Goal: Check status: Check status

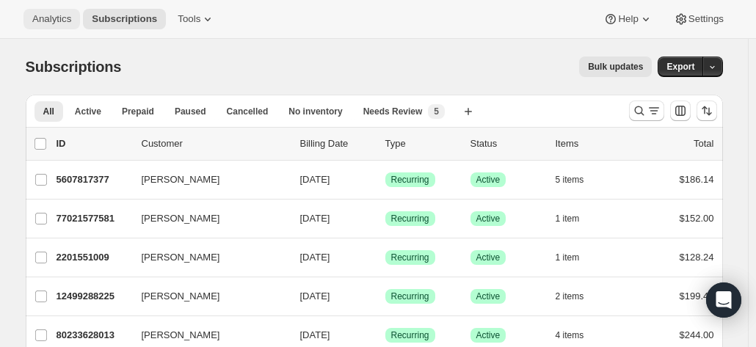
click at [50, 13] on span "Analytics" at bounding box center [51, 19] width 39 height 12
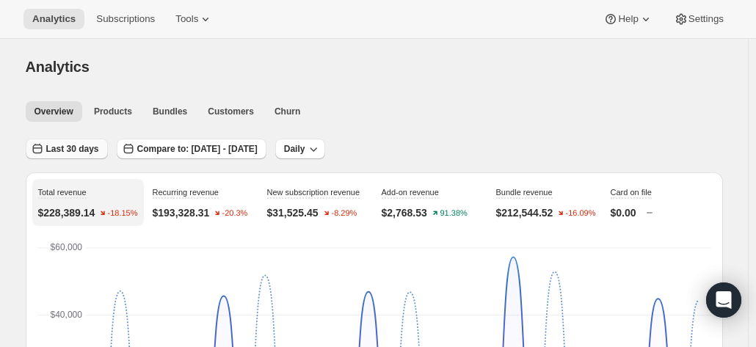
click at [70, 142] on button "Last 30 days" at bounding box center [67, 149] width 82 height 21
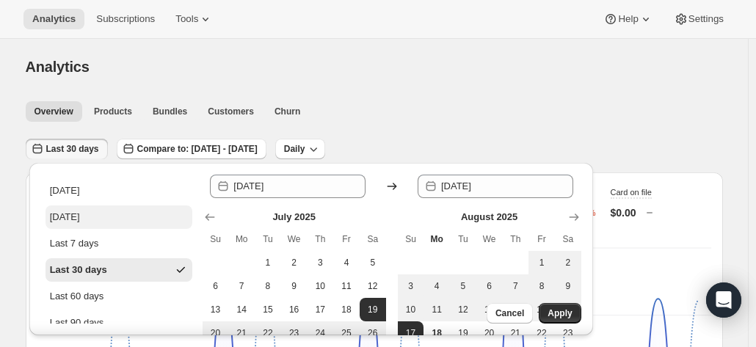
scroll to position [173, 0]
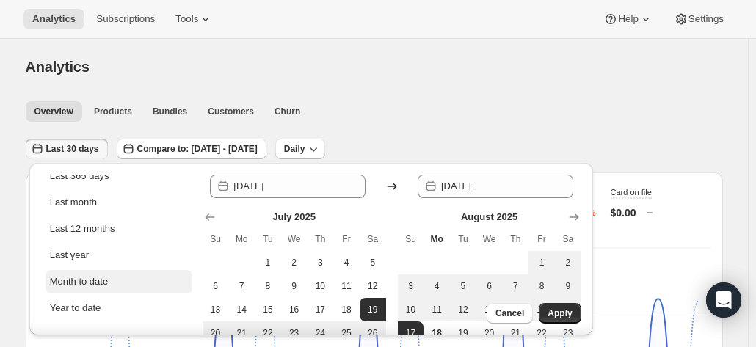
click at [98, 277] on div "Month to date" at bounding box center [79, 281] width 59 height 15
type input "[DATE]"
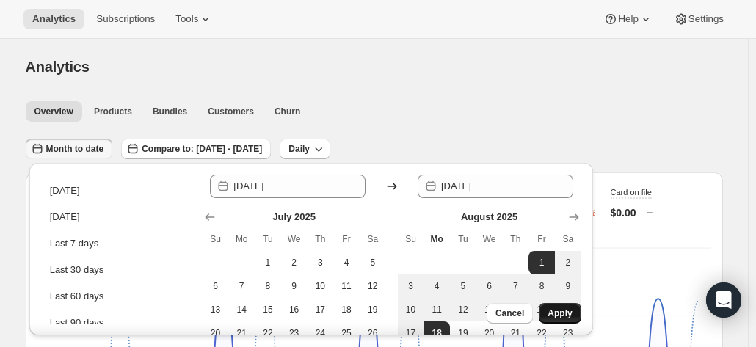
click at [570, 305] on button "Apply" at bounding box center [560, 313] width 42 height 21
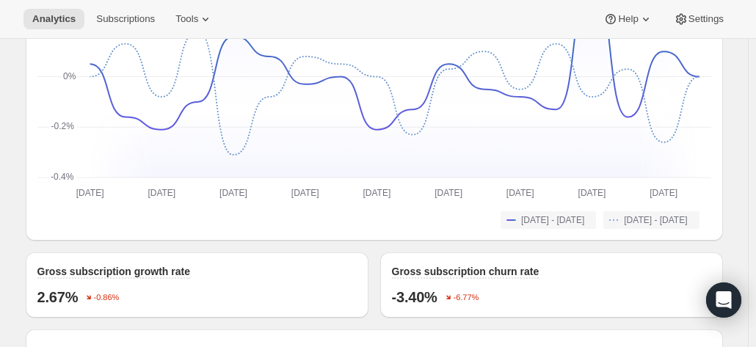
scroll to position [1203, 0]
